Goal: Transaction & Acquisition: Purchase product/service

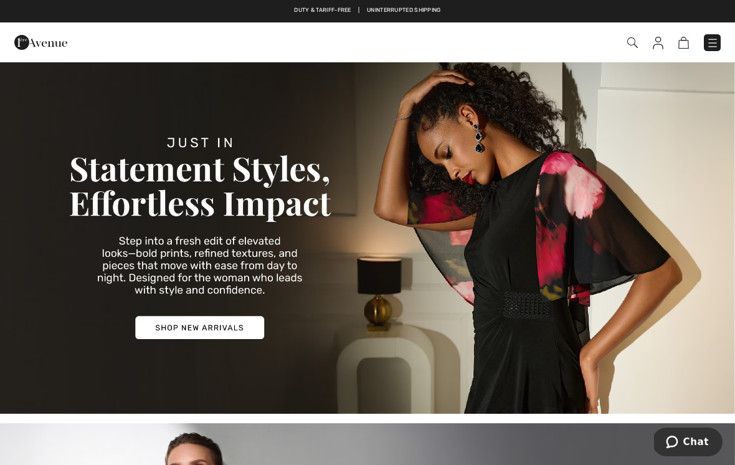
click at [716, 44] on img at bounding box center [713, 43] width 12 height 12
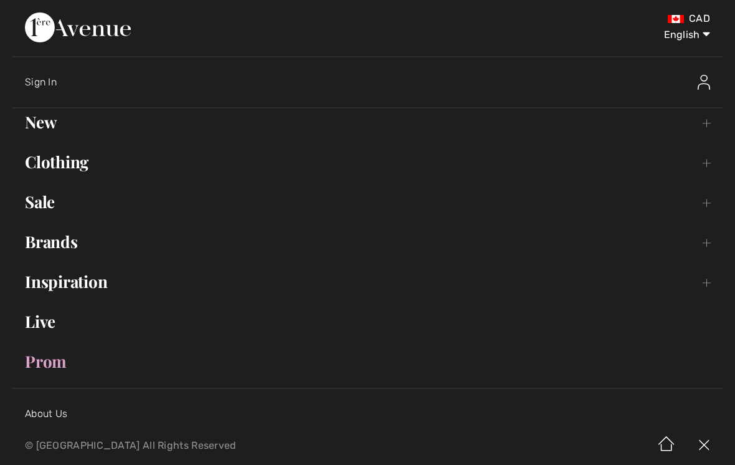
click at [46, 170] on link "Clothing Toggle submenu" at bounding box center [367, 161] width 710 height 27
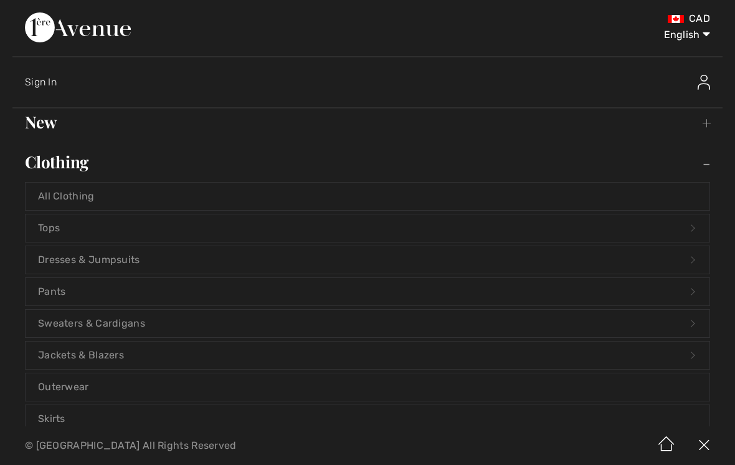
click at [49, 255] on link "Dresses & Jumpsuits Open submenu" at bounding box center [368, 259] width 684 height 27
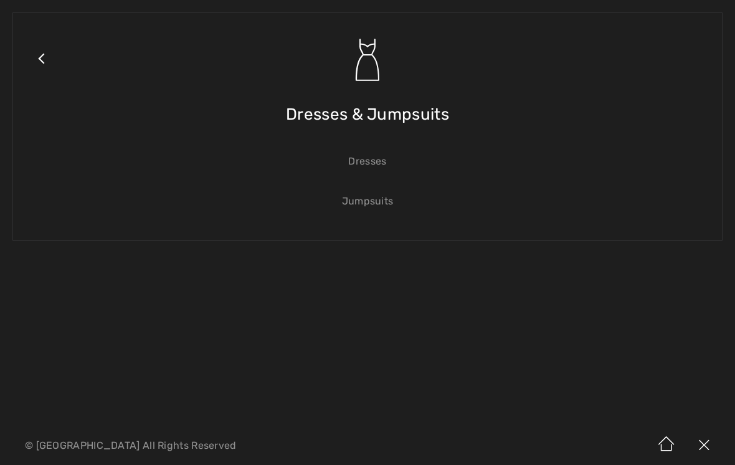
click at [381, 157] on link "Dresses" at bounding box center [368, 161] width 684 height 27
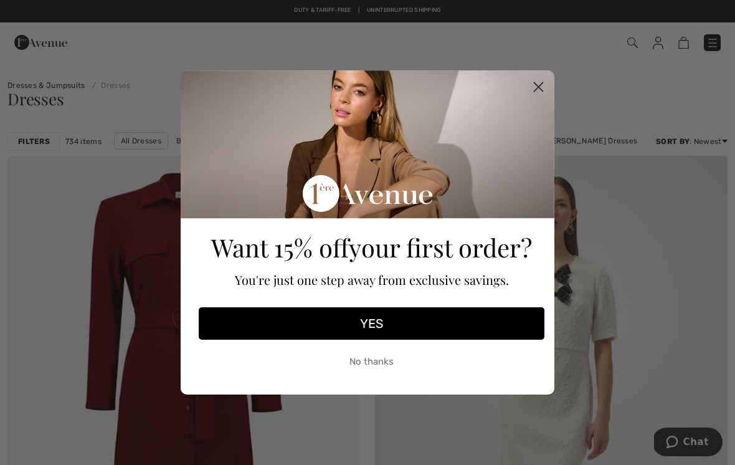
click at [533, 90] on circle "Close dialog" at bounding box center [538, 87] width 21 height 21
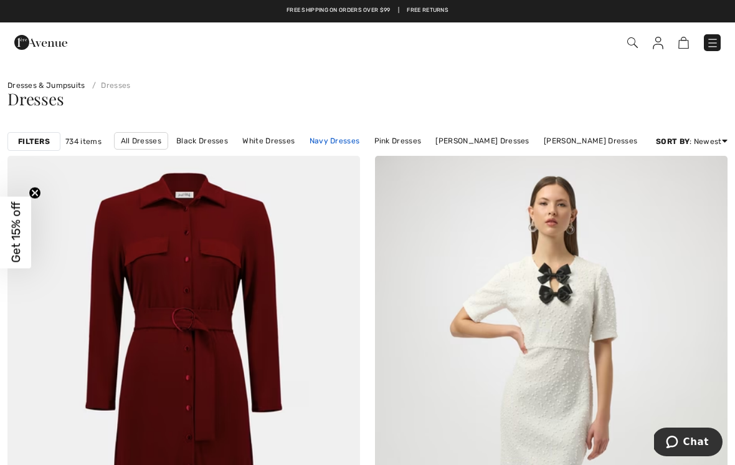
click at [343, 135] on link "Navy Dresses" at bounding box center [334, 141] width 63 height 16
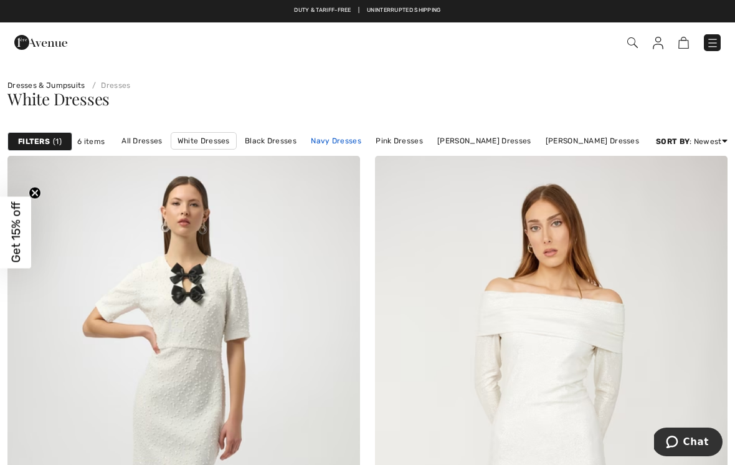
click at [354, 143] on link "Navy Dresses" at bounding box center [336, 141] width 63 height 16
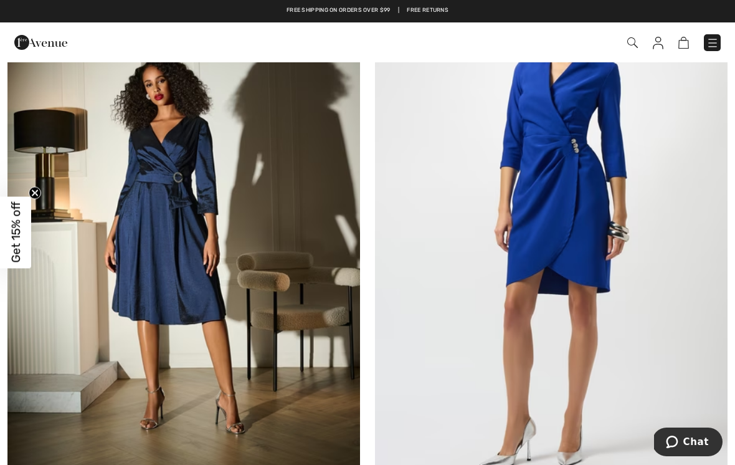
scroll to position [5635, 0]
click at [132, 323] on img at bounding box center [183, 227] width 353 height 529
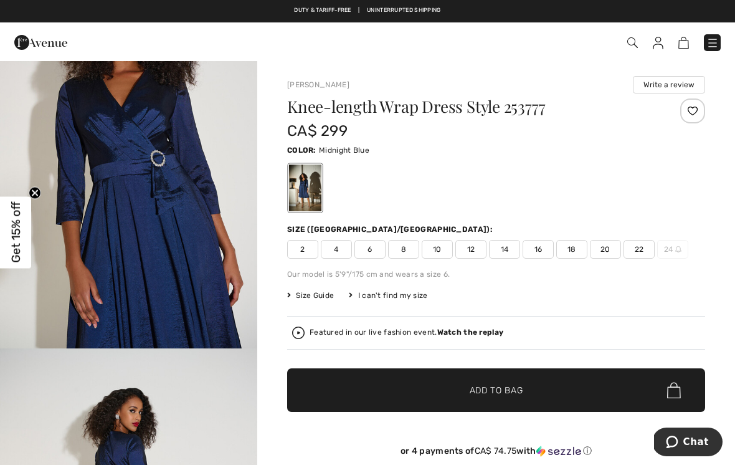
scroll to position [1255, 0]
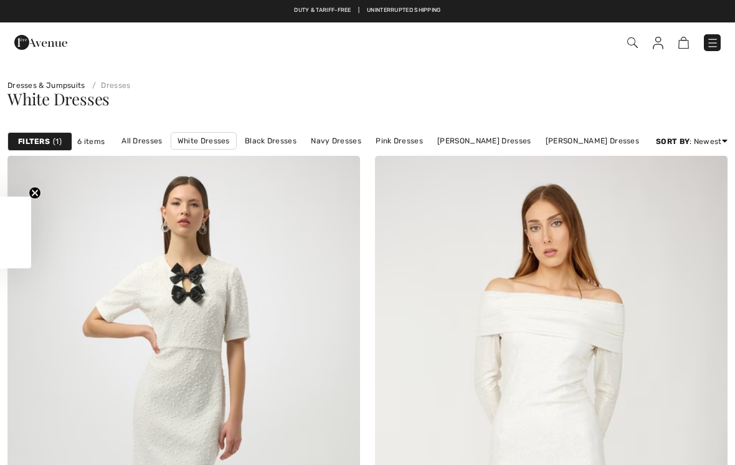
checkbox input "true"
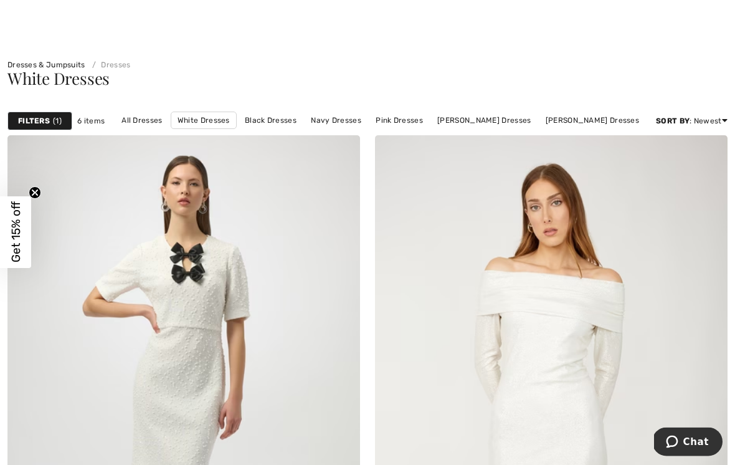
scroll to position [22, 0]
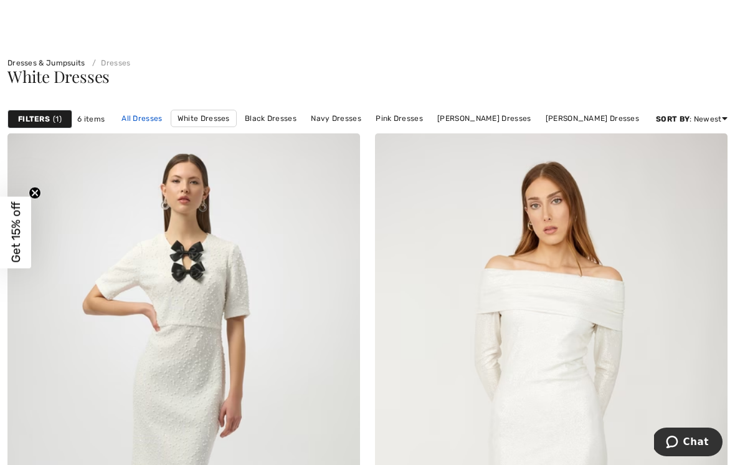
click at [153, 117] on link "All Dresses" at bounding box center [141, 118] width 53 height 16
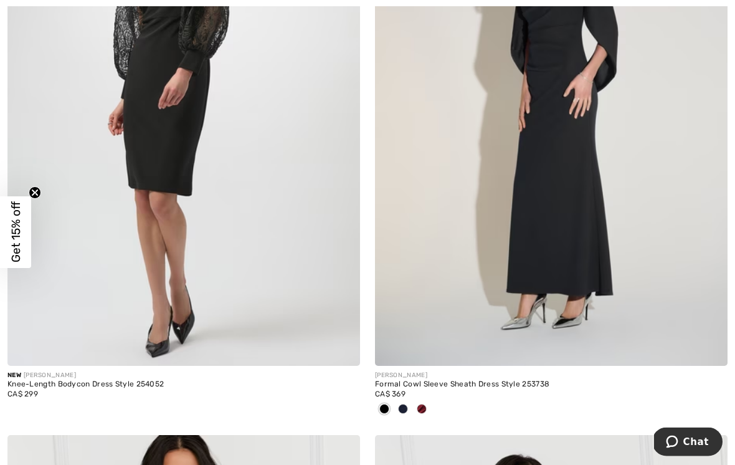
scroll to position [8738, 0]
click at [425, 404] on span at bounding box center [422, 409] width 10 height 10
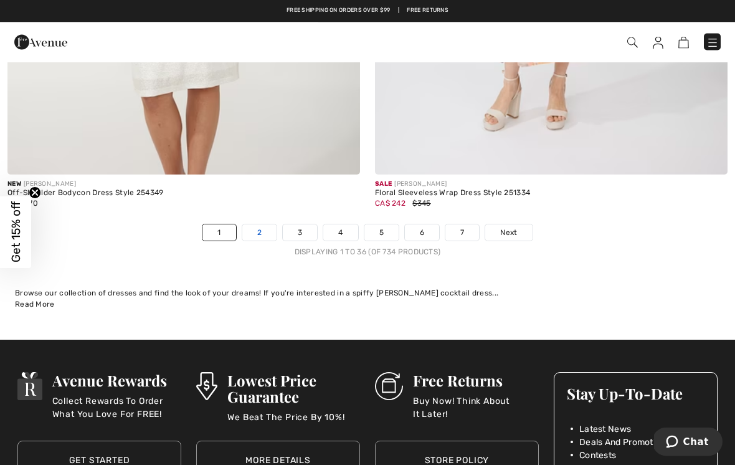
scroll to position [10704, 0]
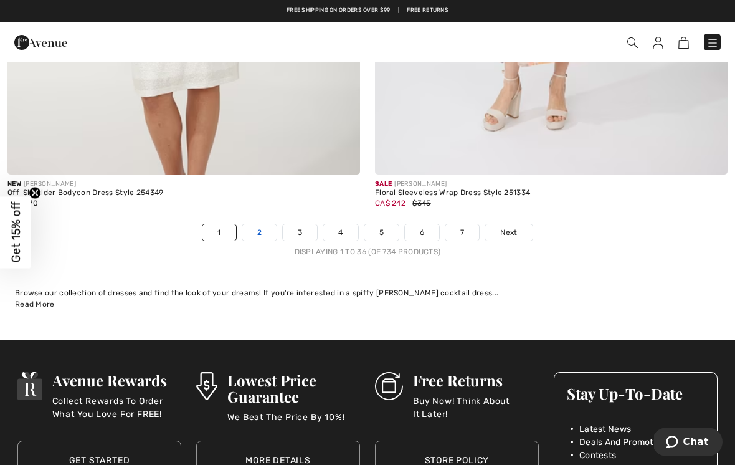
click at [268, 227] on link "2" at bounding box center [259, 232] width 34 height 16
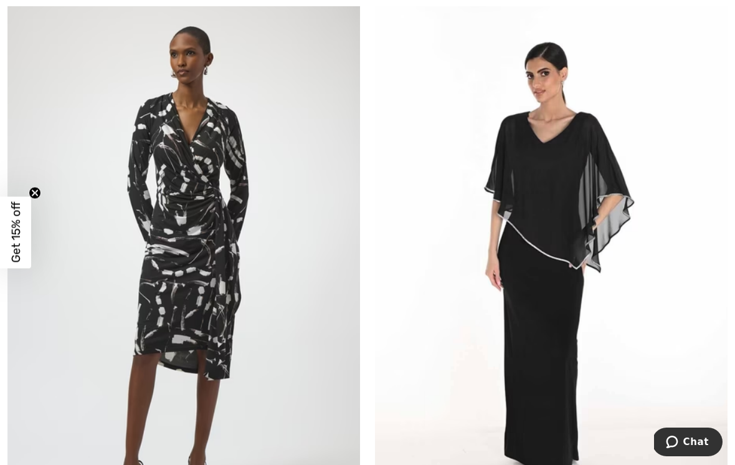
scroll to position [1920, 0]
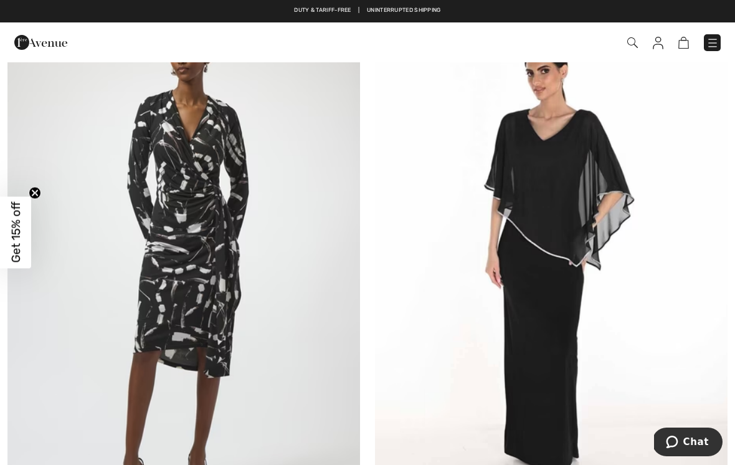
click at [137, 325] on img at bounding box center [183, 255] width 353 height 529
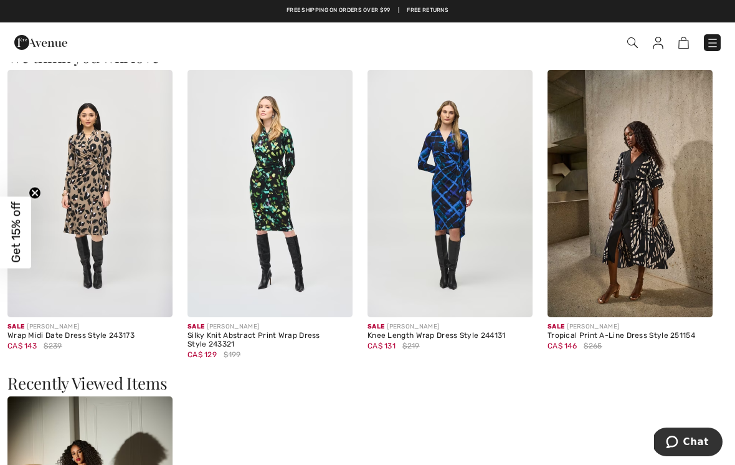
scroll to position [937, 0]
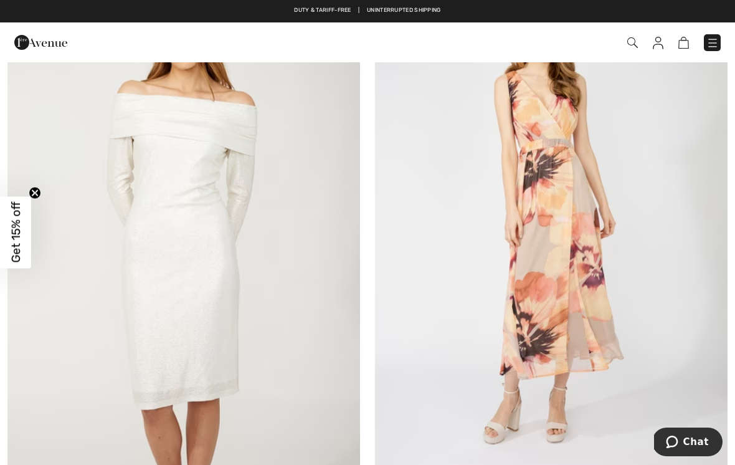
scroll to position [10365, 0]
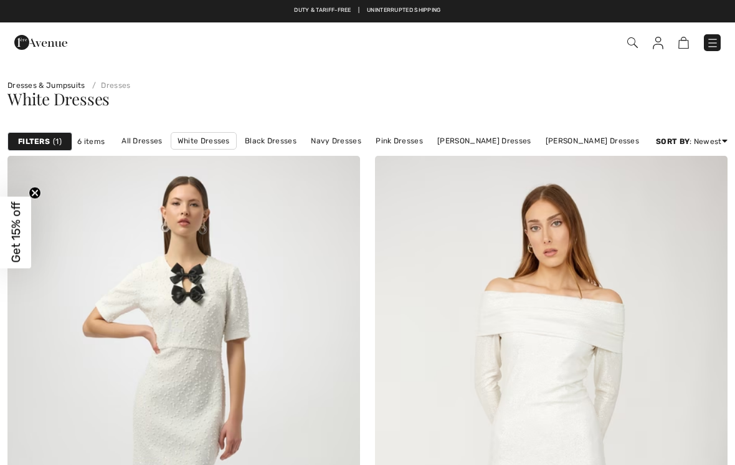
checkbox input "true"
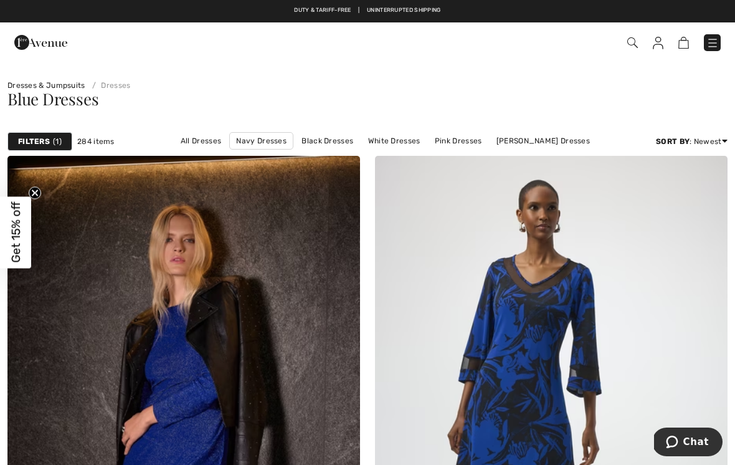
click at [373, 150] on link "[PERSON_NAME] Dresses" at bounding box center [320, 158] width 106 height 16
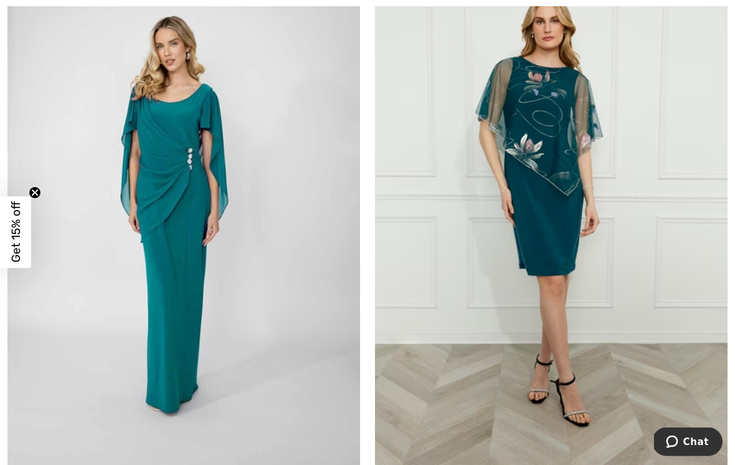
scroll to position [4976, 0]
click at [100, 393] on img at bounding box center [183, 205] width 353 height 529
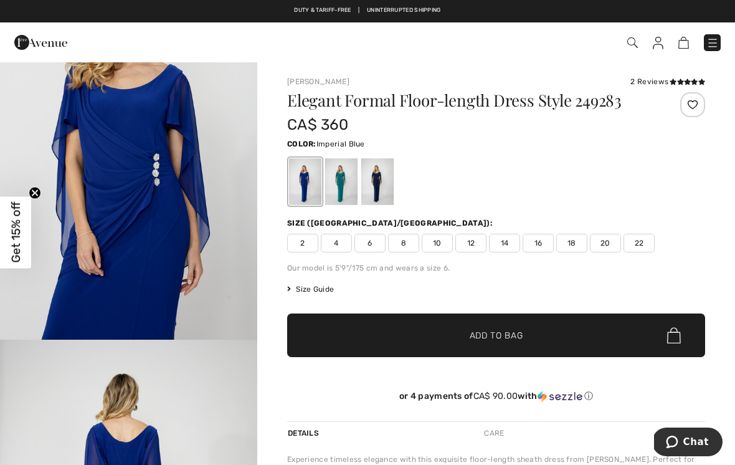
click at [388, 193] on div at bounding box center [377, 181] width 32 height 47
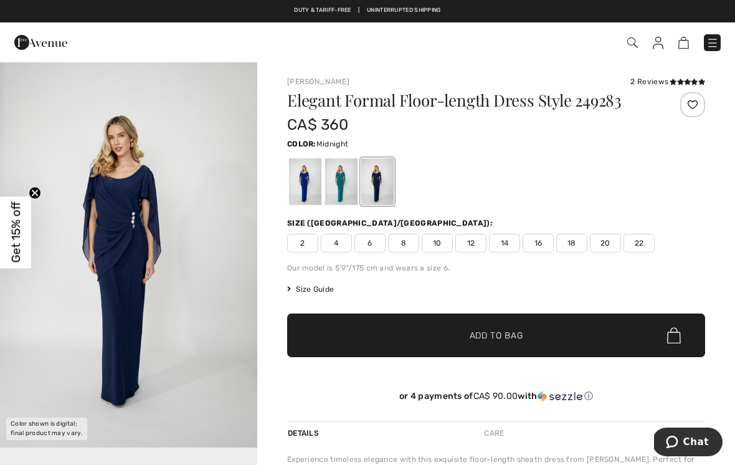
click at [100, 379] on img "1 / 1" at bounding box center [128, 254] width 257 height 386
click at [70, 350] on img "1 / 1" at bounding box center [128, 254] width 257 height 386
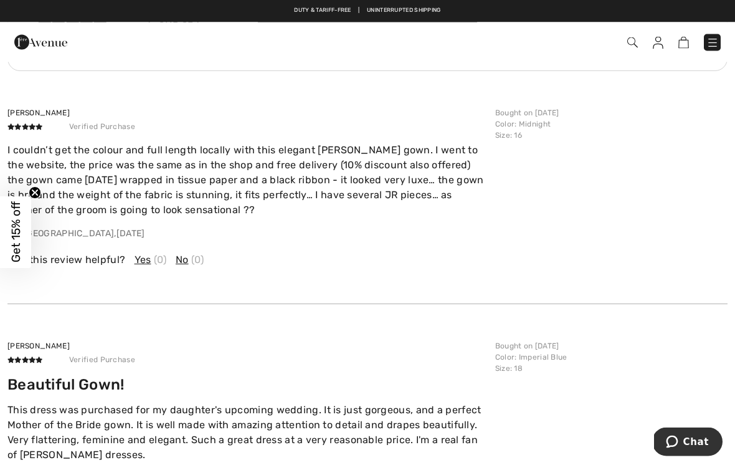
scroll to position [1732, 0]
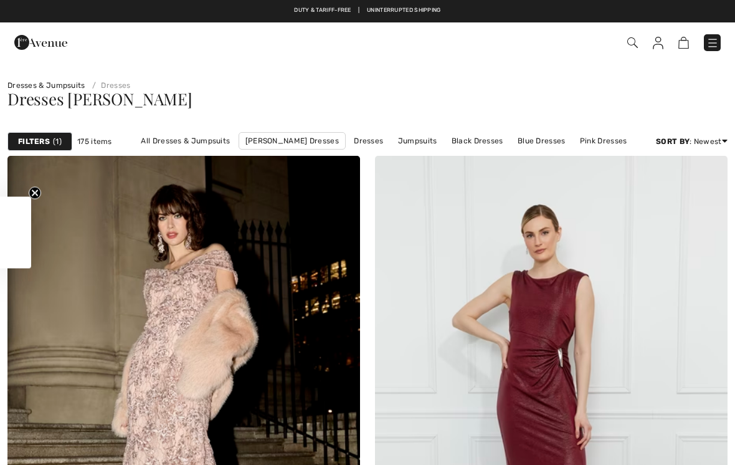
checkbox input "true"
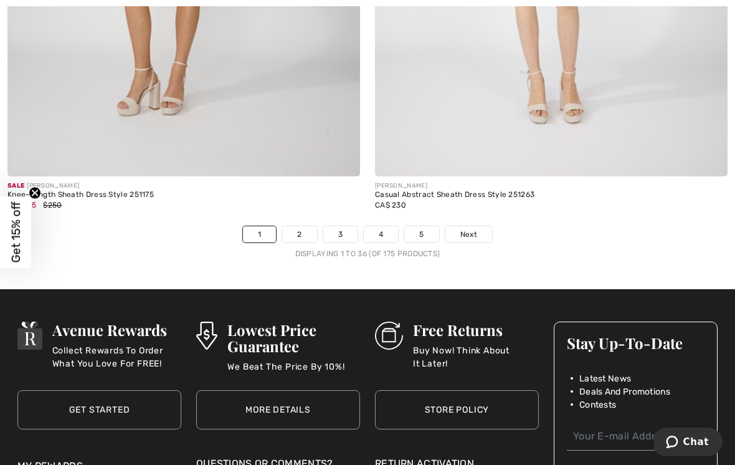
scroll to position [10724, 0]
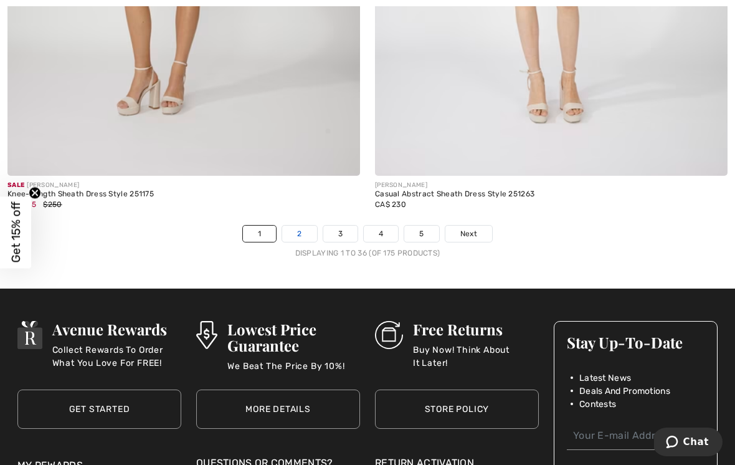
click at [309, 228] on link "2" at bounding box center [299, 234] width 34 height 16
click at [302, 226] on link "2" at bounding box center [299, 234] width 34 height 16
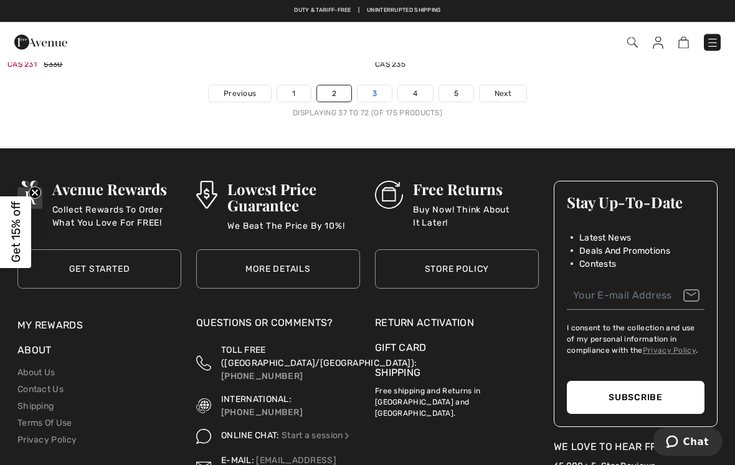
scroll to position [10782, 0]
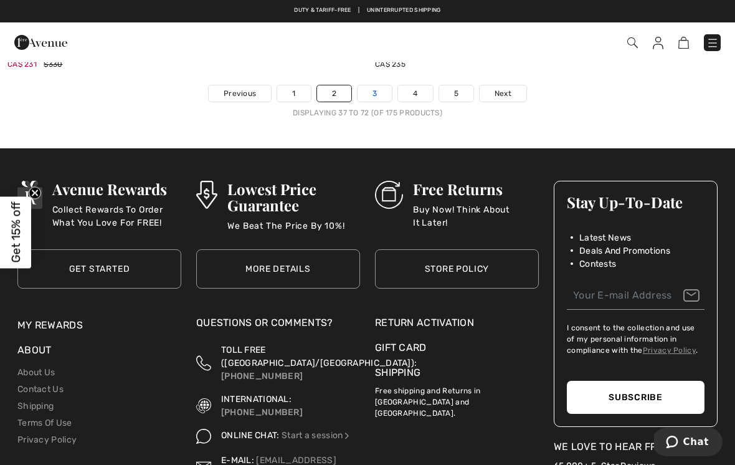
click at [377, 85] on link "3" at bounding box center [375, 93] width 34 height 16
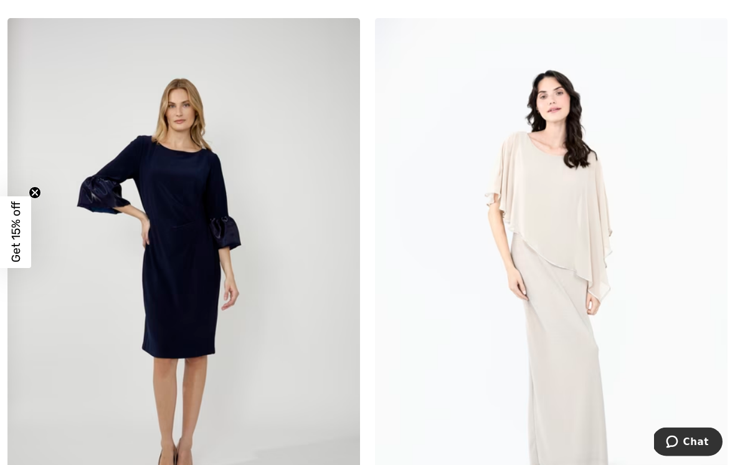
scroll to position [7958, 0]
click at [629, 373] on img at bounding box center [551, 282] width 353 height 529
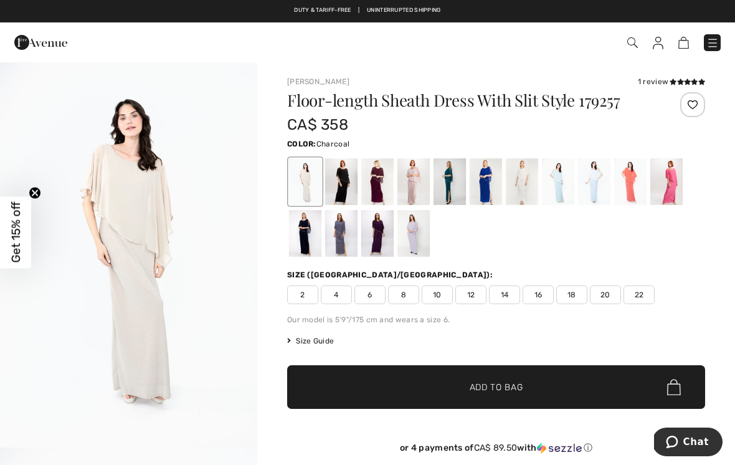
click at [345, 244] on div at bounding box center [341, 233] width 32 height 47
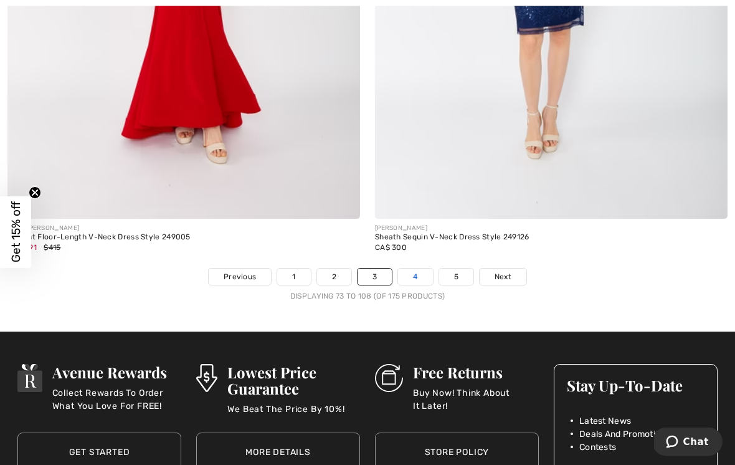
scroll to position [10619, 0]
click at [421, 269] on link "4" at bounding box center [415, 277] width 34 height 16
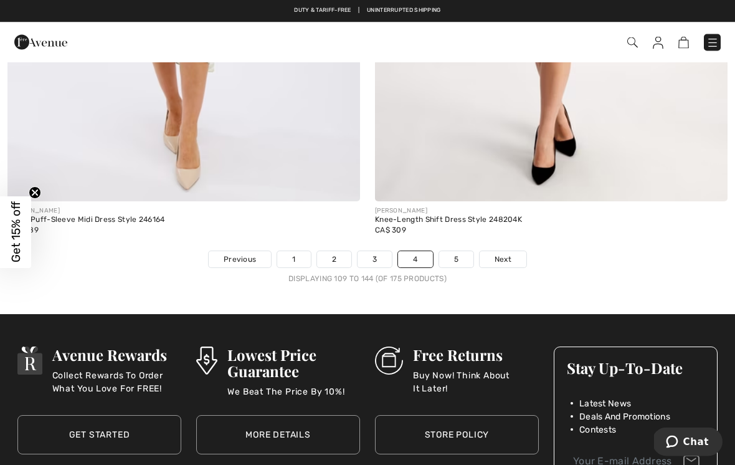
scroll to position [10610, 0]
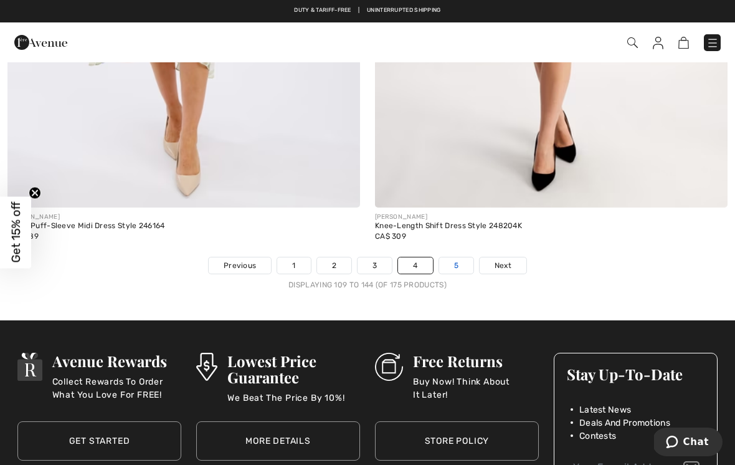
click at [459, 258] on link "5" at bounding box center [456, 265] width 34 height 16
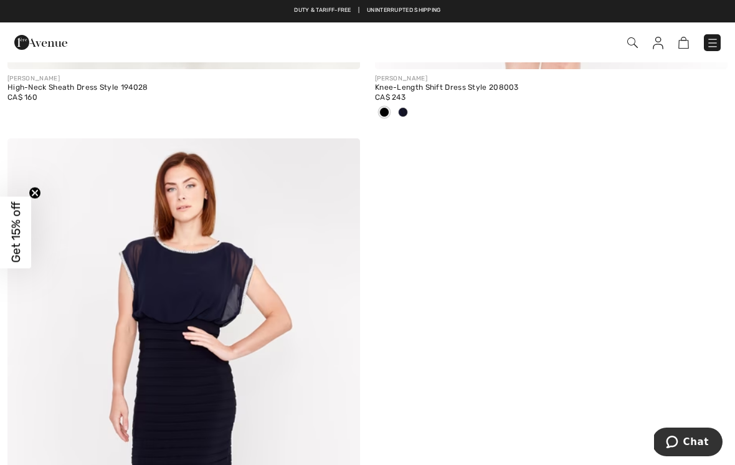
scroll to position [9034, 0]
